Goal: Task Accomplishment & Management: Manage account settings

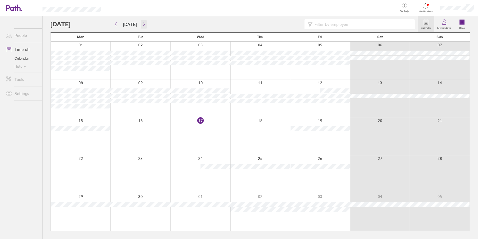
click at [142, 24] on icon "button" at bounding box center [144, 24] width 4 height 4
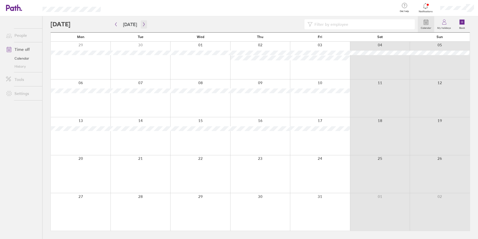
click at [142, 24] on icon "button" at bounding box center [144, 24] width 4 height 4
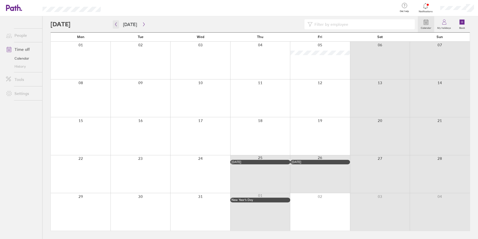
click at [116, 25] on icon "button" at bounding box center [116, 25] width 2 height 4
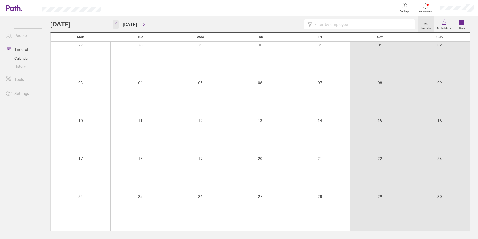
click at [116, 25] on icon "button" at bounding box center [116, 25] width 2 height 4
click at [141, 25] on button "button" at bounding box center [144, 24] width 6 height 8
